Goal: Task Accomplishment & Management: Complete application form

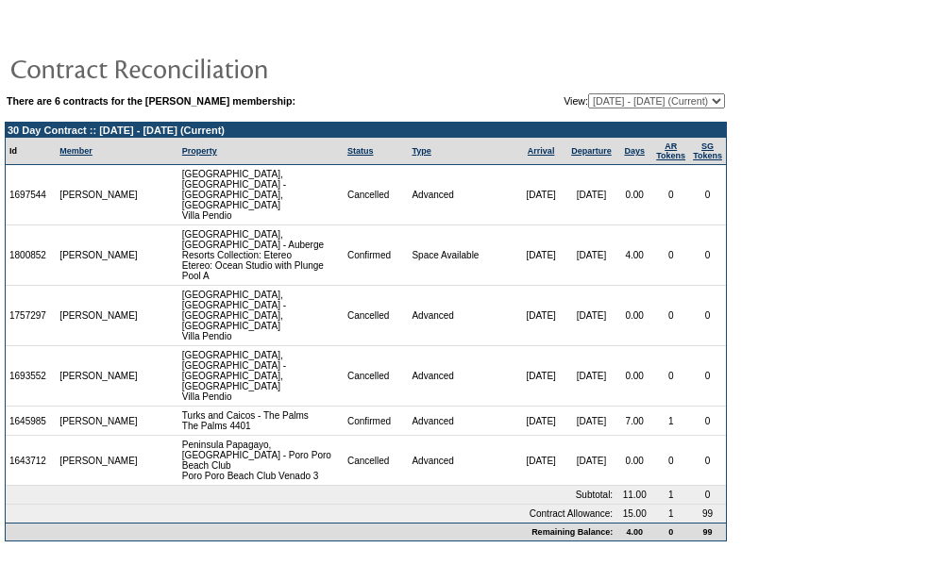
click at [612, 100] on select "[DATE] - [DATE] [DATE] - [DATE] [DATE] - [DATE] (Current) [DATE] - [DATE] [DATE…" at bounding box center [656, 100] width 137 height 15
select select "140867"
click at [588, 94] on select "[DATE] - [DATE] [DATE] - [DATE] [DATE] - [DATE] (Current) [DATE] - [DATE] [DATE…" at bounding box center [656, 100] width 137 height 15
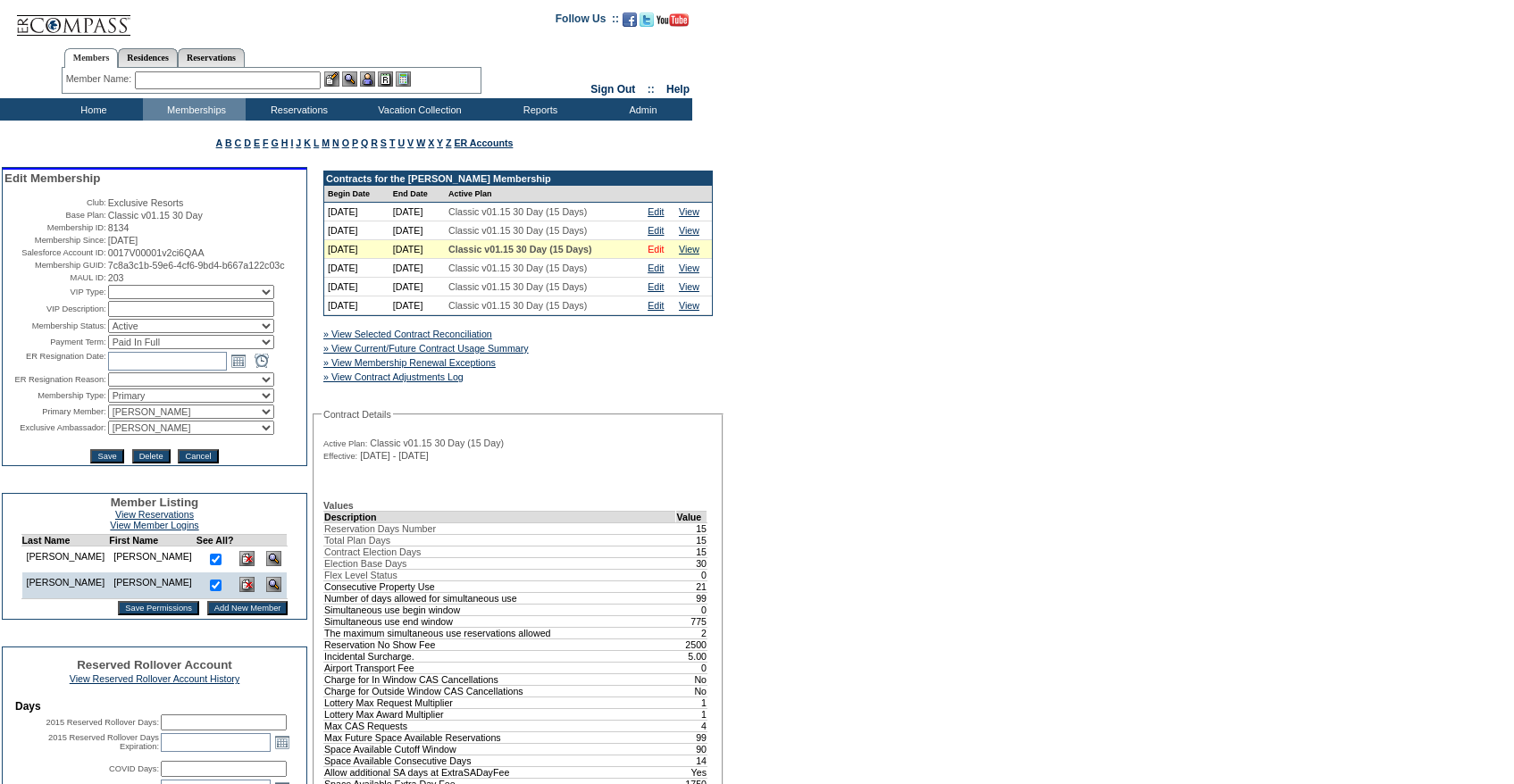
click at [662, 249] on link "Edit" at bounding box center [655, 249] width 16 height 10
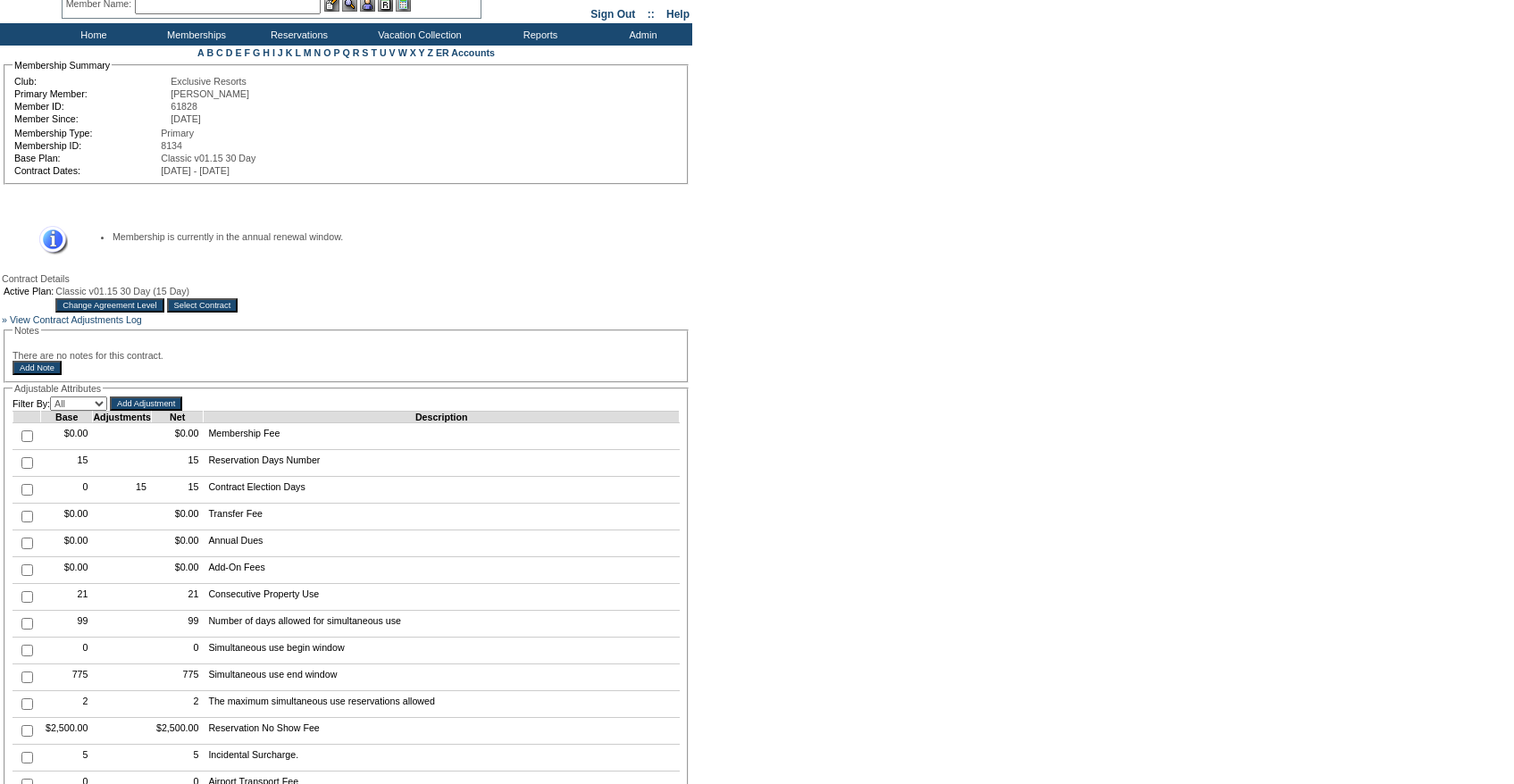
scroll to position [87, 0]
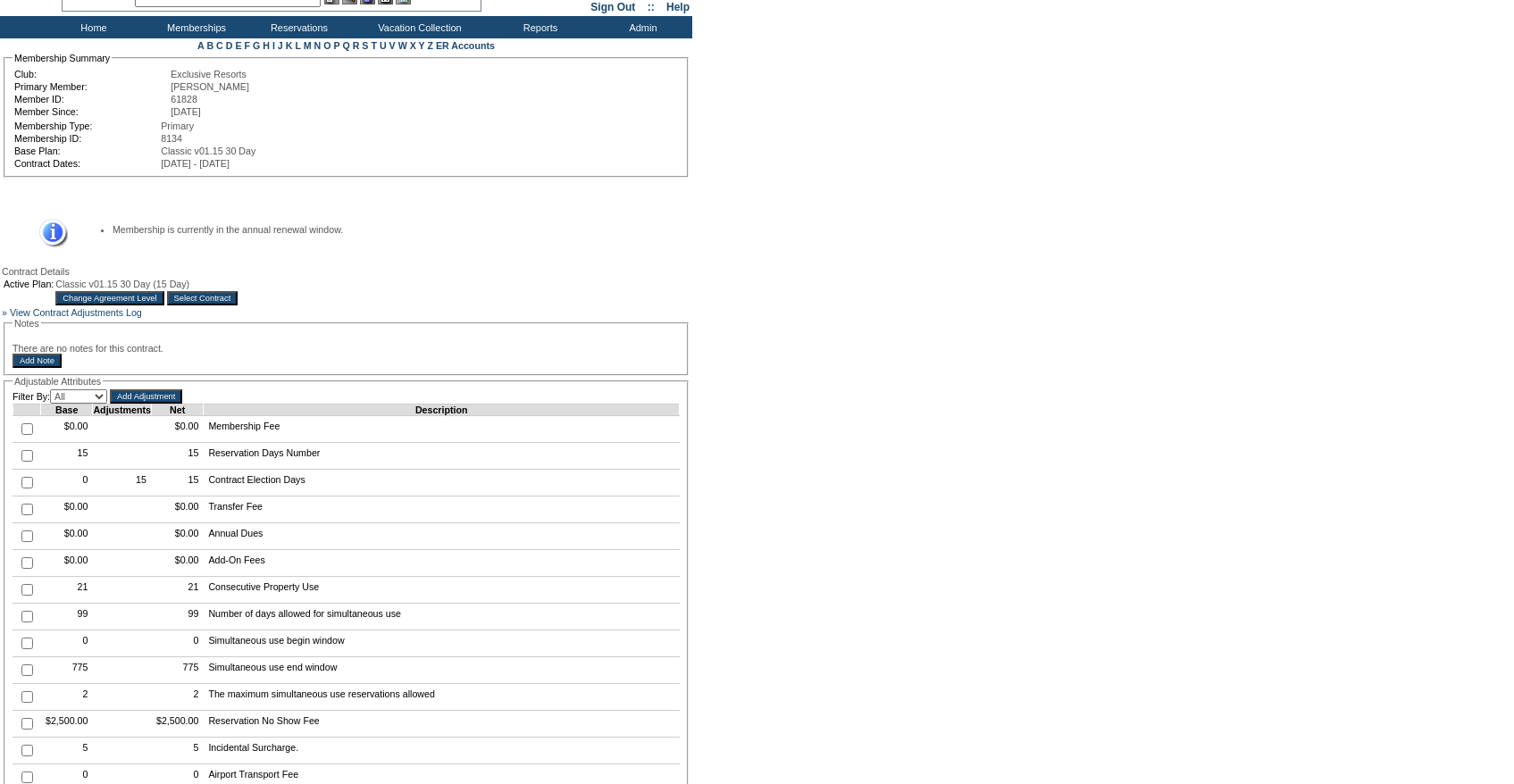
click at [31, 470] on td at bounding box center [27, 456] width 27 height 27
click at [24, 462] on input "checkbox" at bounding box center [27, 456] width 11 height 11
checkbox input "true"
click at [178, 403] on input "Add Adjustment" at bounding box center [146, 396] width 72 height 14
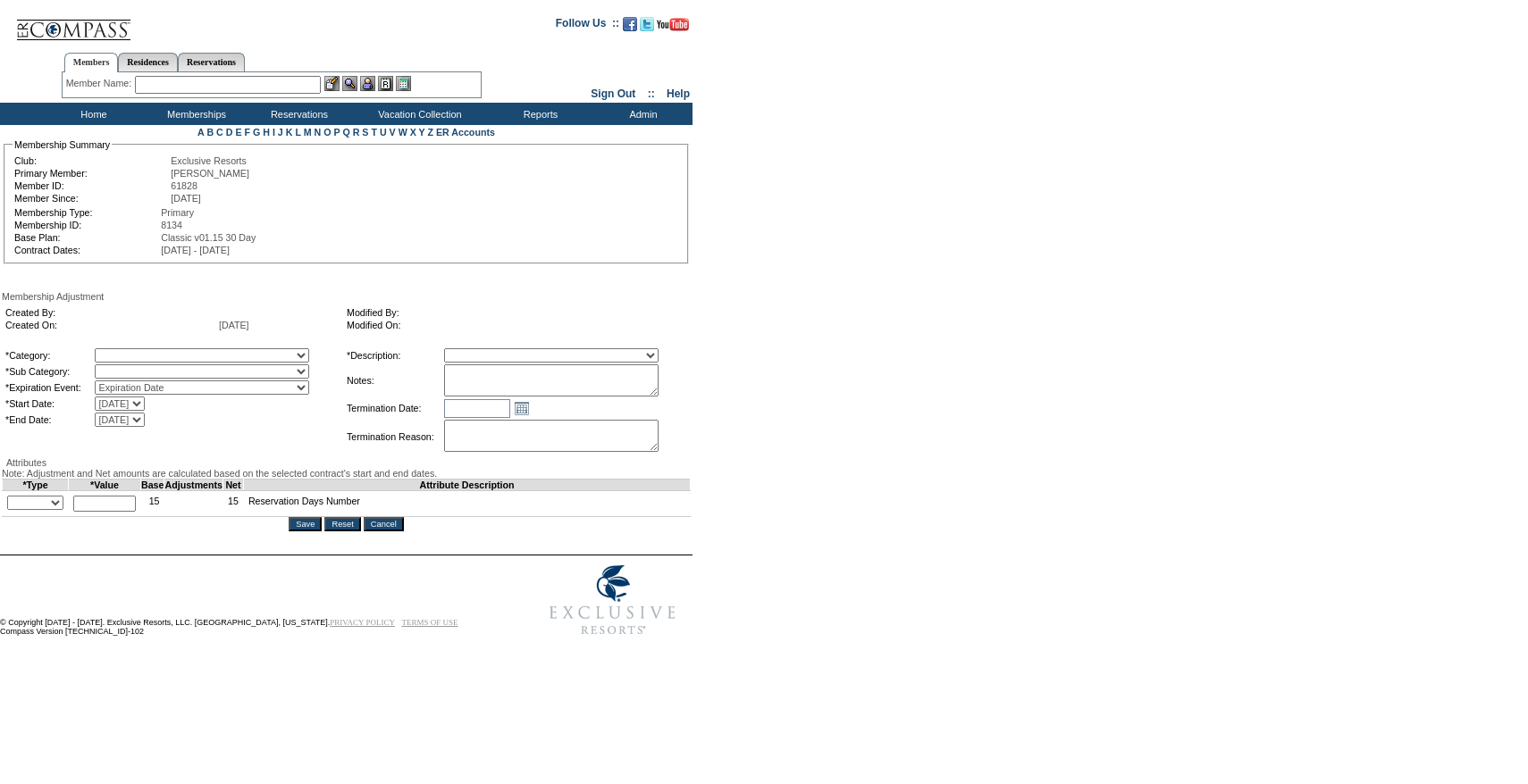
click at [514, 371] on textarea at bounding box center [551, 381] width 214 height 32
click at [514, 357] on select "Membership/Transfer Fee Adjustment Membership Fee Adjustment Add-On Fee Adjustm…" at bounding box center [551, 355] width 214 height 14
select select "275"
click at [477, 351] on select "Membership/Transfer Fee Adjustment Membership Fee Adjustment Add-On Fee Adjustm…" at bounding box center [551, 355] width 214 height 14
click at [178, 350] on table "*Category: A La Carte Days Contract Election Days Converted Days Coronavirus Ot…" at bounding box center [173, 387] width 340 height 82
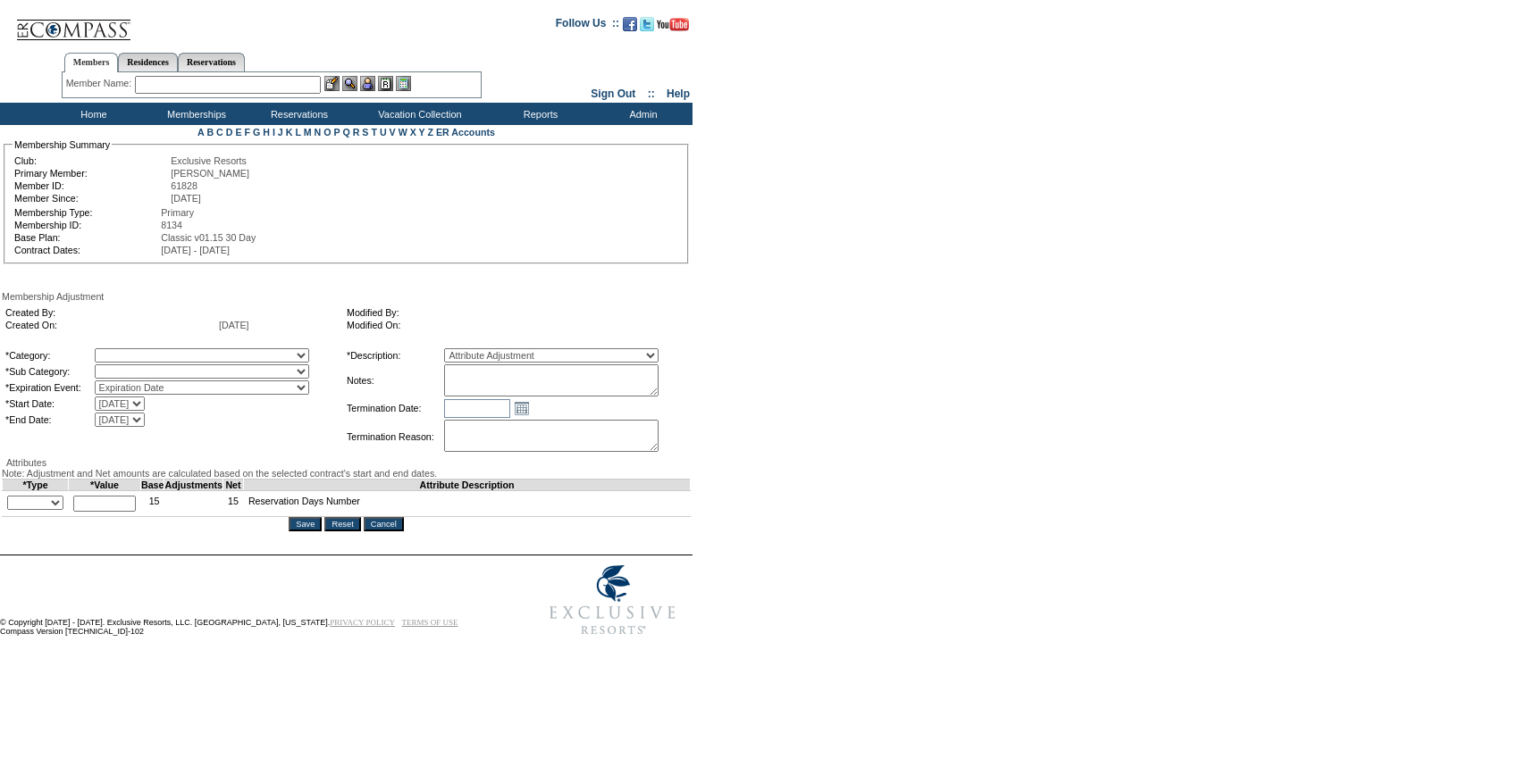
click at [167, 350] on table "*Category: A La Carte Days Contract Election Days Converted Days Coronavirus Ot…" at bounding box center [173, 387] width 340 height 82
click at [167, 351] on select "A La Carte Days Contract Election Days Converted Days Coronavirus Other Referra…" at bounding box center [202, 355] width 214 height 14
select select "781"
click at [132, 351] on select "A La Carte Days Contract Election Days Converted Days Coronavirus Other Referra…" at bounding box center [202, 355] width 214 height 14
click at [160, 376] on select at bounding box center [202, 371] width 214 height 14
